Goal: Book appointment/travel/reservation

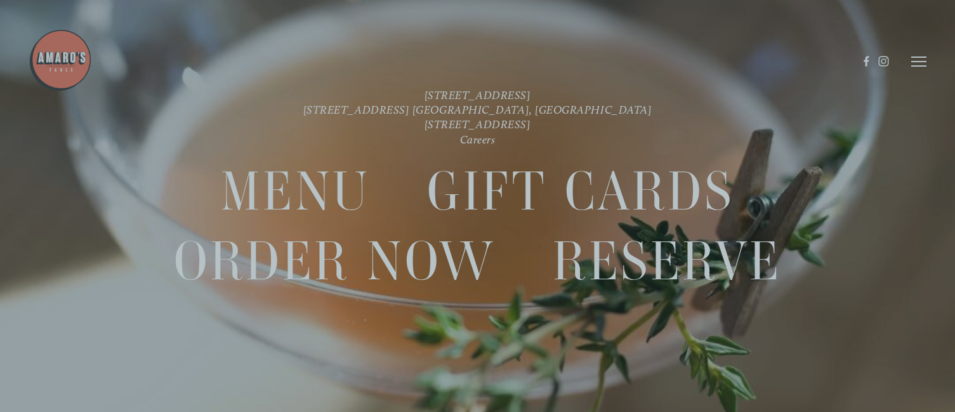
scroll to position [27, 0]
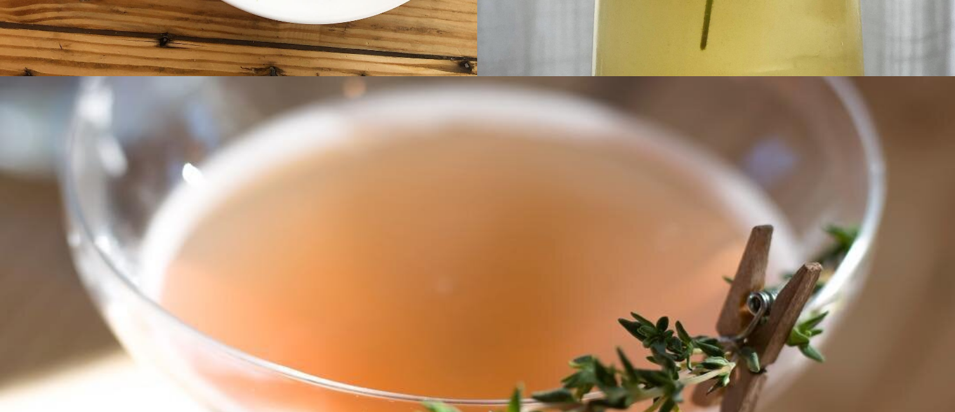
scroll to position [4948, 0]
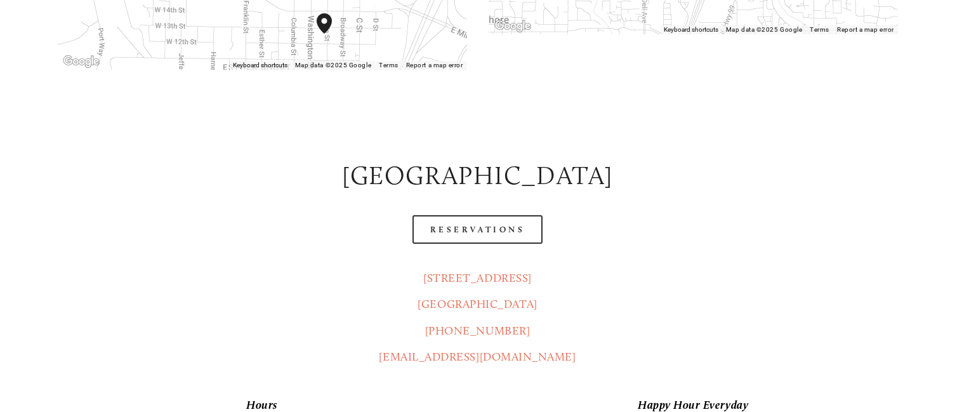
scroll to position [571, 0]
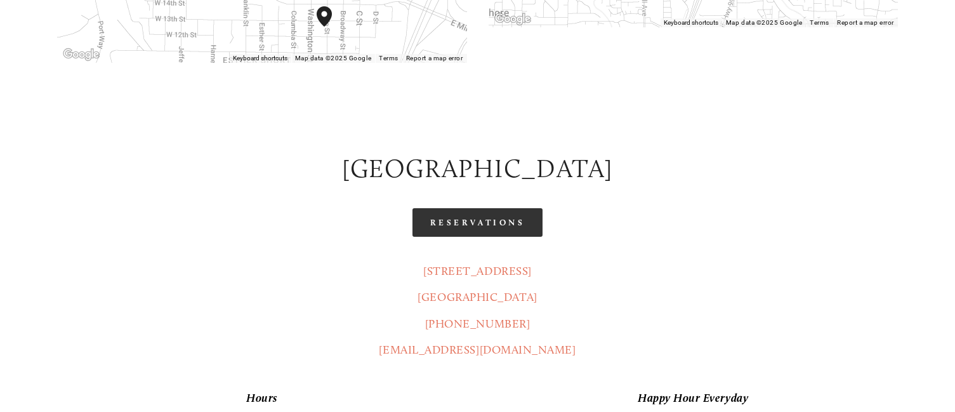
click at [488, 208] on link "Reservations" at bounding box center [477, 222] width 131 height 29
